Goal: Task Accomplishment & Management: Manage account settings

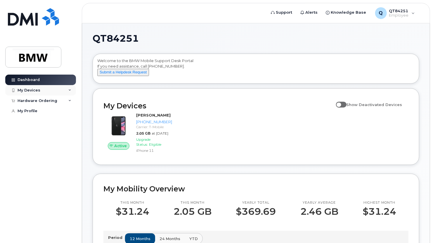
click at [37, 92] on div "My Devices" at bounding box center [29, 90] width 23 height 5
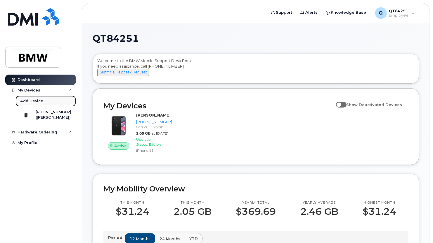
click at [35, 100] on div "Add Device" at bounding box center [31, 101] width 23 height 5
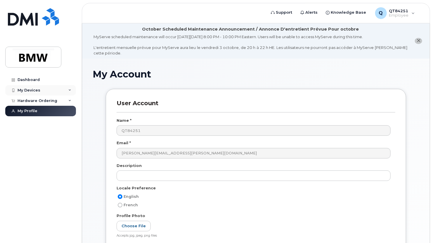
click at [55, 89] on div "My Devices" at bounding box center [40, 90] width 71 height 11
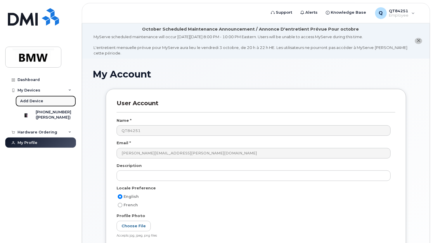
click at [33, 101] on div "Add Device" at bounding box center [31, 101] width 23 height 5
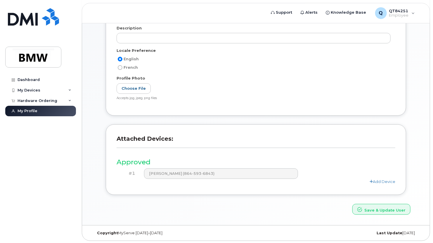
scroll to position [138, 0]
click at [384, 212] on button "Save & Update User" at bounding box center [381, 209] width 58 height 11
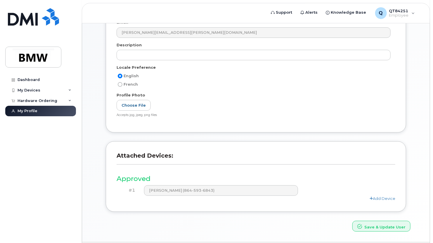
scroll to position [163, 0]
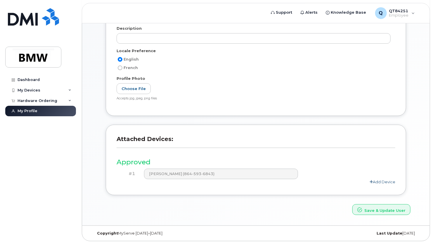
click at [381, 182] on link "Add Device" at bounding box center [382, 182] width 26 height 5
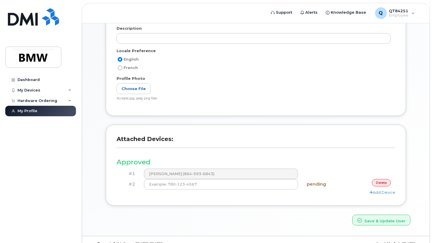
click at [382, 180] on link "delete" at bounding box center [381, 182] width 19 height 7
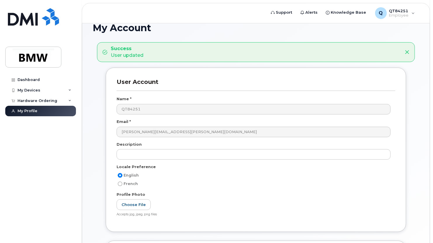
scroll to position [0, 0]
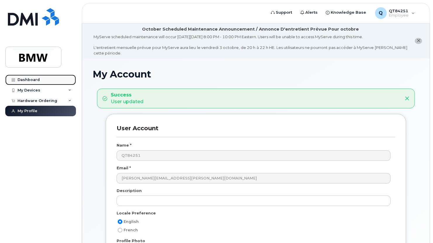
click at [44, 80] on link "Dashboard" at bounding box center [40, 80] width 71 height 11
